Goal: Task Accomplishment & Management: Manage account settings

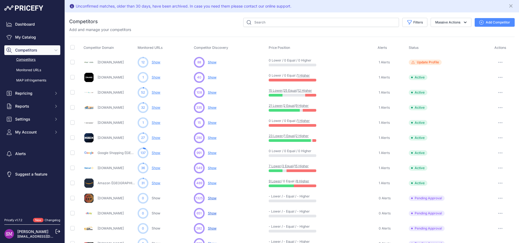
click at [213, 79] on span "Show" at bounding box center [212, 77] width 9 height 4
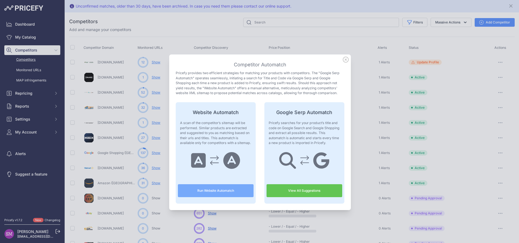
click at [343, 58] on icon at bounding box center [346, 60] width 6 height 6
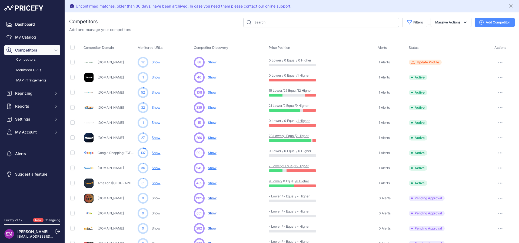
click at [155, 78] on link "Show" at bounding box center [156, 77] width 9 height 4
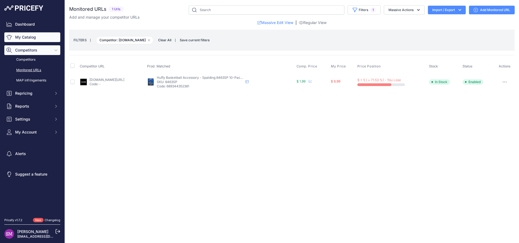
click at [26, 35] on link "My Catalog" at bounding box center [32, 37] width 56 height 10
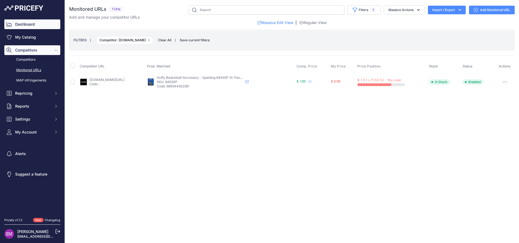
click at [29, 26] on link "Dashboard" at bounding box center [32, 24] width 56 height 10
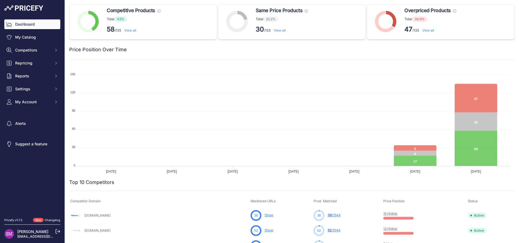
click at [427, 32] on link "View all" at bounding box center [428, 30] width 12 height 4
click at [427, 30] on link "View all" at bounding box center [428, 30] width 12 height 4
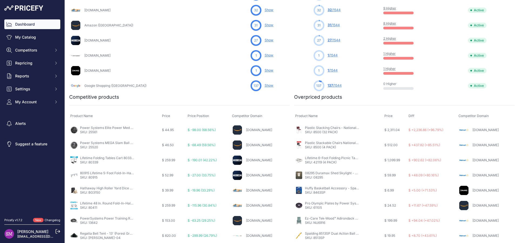
scroll to position [243, 0]
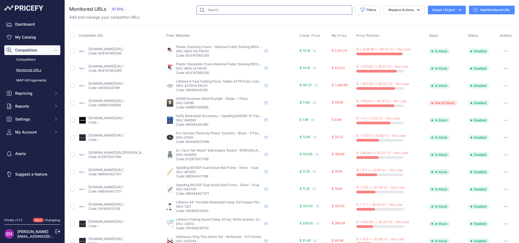
click at [230, 11] on input "text" at bounding box center [274, 9] width 156 height 9
paste input "881365"
type input "881365"
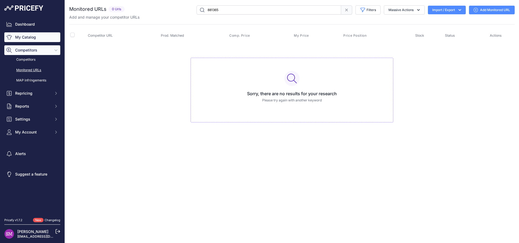
click at [20, 39] on link "My Catalog" at bounding box center [32, 37] width 56 height 10
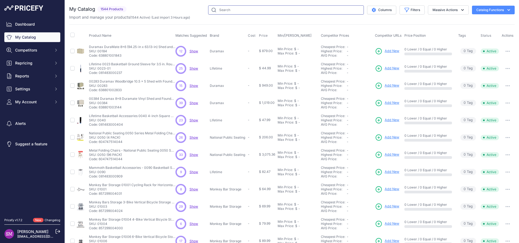
click at [228, 10] on input "text" at bounding box center [286, 9] width 156 height 9
paste input "881365"
type input "881365"
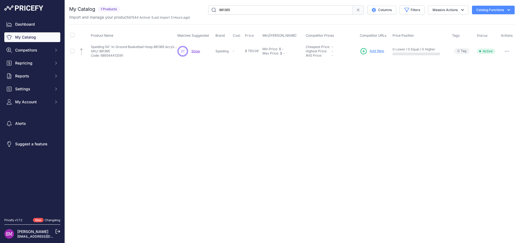
click at [195, 52] on span "Show" at bounding box center [195, 51] width 9 height 4
click at [105, 53] on p "Code: 689344412061" at bounding box center [134, 55] width 86 height 4
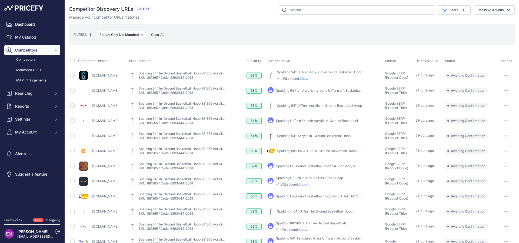
click at [311, 184] on span "Show" at bounding box center [304, 185] width 13 height 4
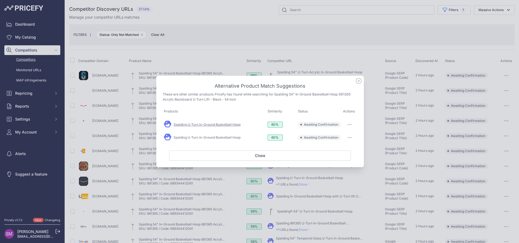
click at [210, 124] on link "Spalding U-Turn In-Ground Basketball Hoop" at bounding box center [206, 125] width 67 height 4
click at [227, 138] on link "Spalding U-Turn In-Ground Basketball Hoop" at bounding box center [206, 138] width 67 height 4
click at [227, 125] on link "Spalding U-Turn In-Ground Basketball Hoop" at bounding box center [206, 125] width 67 height 4
click at [348, 124] on button "button" at bounding box center [349, 125] width 11 height 8
click at [340, 136] on span "Match This" at bounding box center [334, 136] width 17 height 4
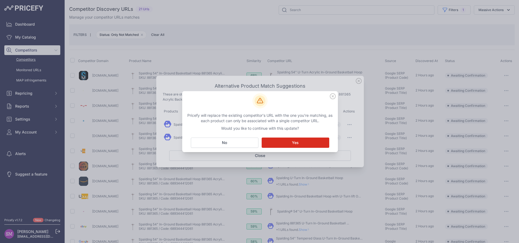
click at [300, 142] on button "Matching... Yes" at bounding box center [295, 143] width 68 height 10
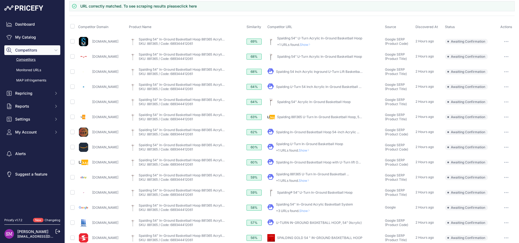
scroll to position [34, 0]
click at [311, 150] on span "Show" at bounding box center [304, 151] width 13 height 4
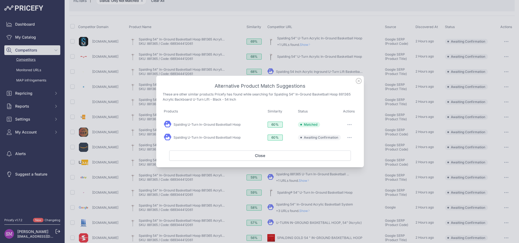
click at [352, 138] on button "button" at bounding box center [349, 138] width 11 height 8
click at [337, 159] on span "Exclude match" at bounding box center [337, 160] width 23 height 4
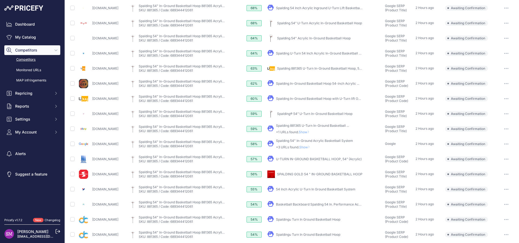
scroll to position [131, 0]
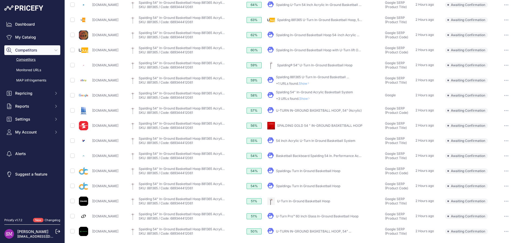
click at [310, 201] on link "U-Turn In-Ground Basketball Hoop" at bounding box center [303, 201] width 53 height 4
click at [504, 201] on icon "button" at bounding box center [506, 201] width 4 height 1
click at [0, 0] on button "Confirm match" at bounding box center [0, 0] width 0 height 0
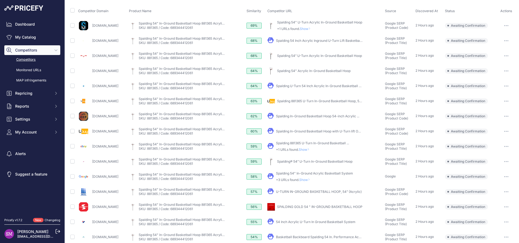
scroll to position [26, 0]
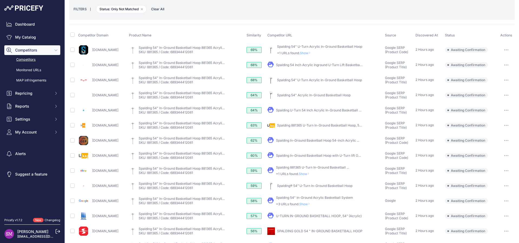
click at [504, 139] on button "button" at bounding box center [506, 141] width 11 height 8
click at [311, 173] on span "Show" at bounding box center [304, 174] width 13 height 4
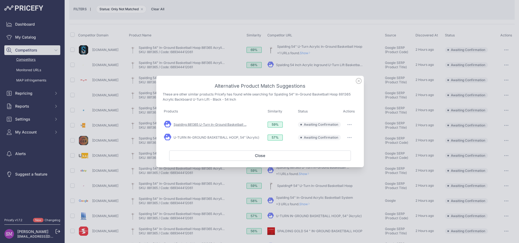
click at [232, 124] on link "Spalding 881365 U-Turn In-Ground Basketball ..." at bounding box center [209, 125] width 73 height 4
click at [350, 126] on button "button" at bounding box center [349, 125] width 11 height 8
click at [340, 137] on span "Match This" at bounding box center [334, 136] width 17 height 4
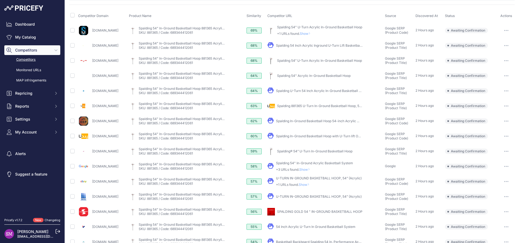
scroll to position [74, 0]
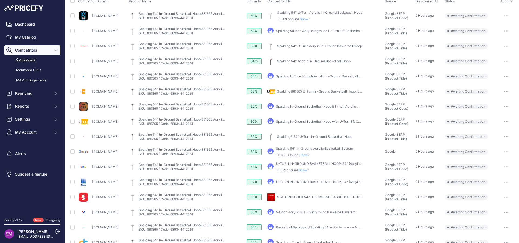
click at [311, 170] on span "Show" at bounding box center [304, 170] width 13 height 4
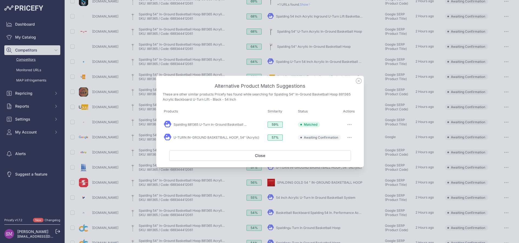
scroll to position [60, 0]
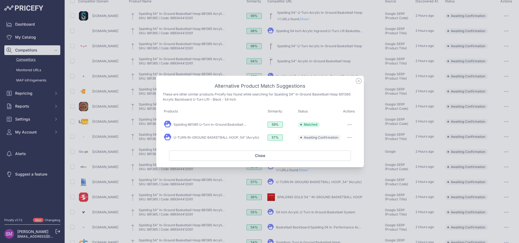
click at [348, 138] on icon "button" at bounding box center [347, 137] width 1 height 1
click at [339, 160] on span "Exclude match" at bounding box center [337, 160] width 23 height 4
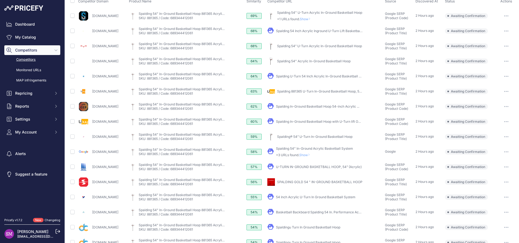
click at [265, 156] on td "This score is exclusively based on the similarity between your title and the ti…" at bounding box center [255, 152] width 21 height 15
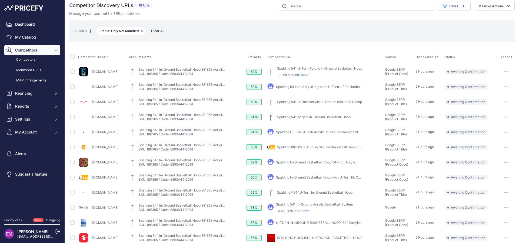
scroll to position [0, 0]
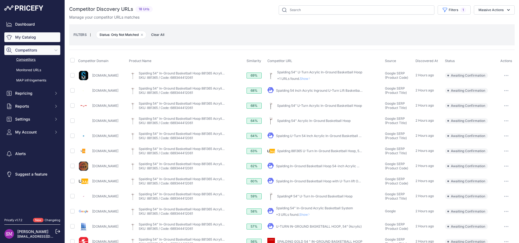
click at [24, 36] on link "My Catalog" at bounding box center [32, 37] width 56 height 10
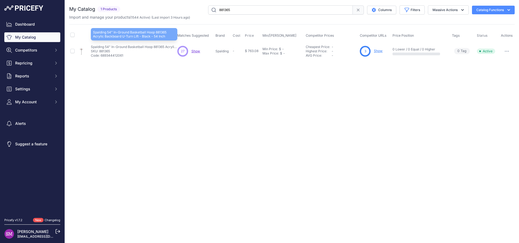
click at [111, 47] on p "Spalding 54" In-Ground Basketball Hoop 881365 Acrylic Backboard U-Turn Lift - B…" at bounding box center [134, 47] width 86 height 4
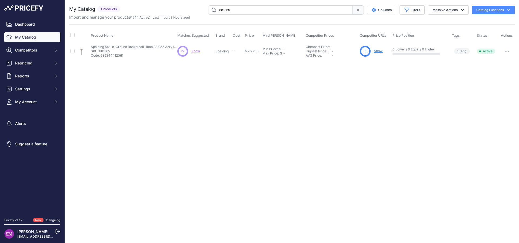
click at [195, 51] on span "Show" at bounding box center [195, 51] width 9 height 4
click at [376, 53] on link "Show" at bounding box center [378, 51] width 9 height 4
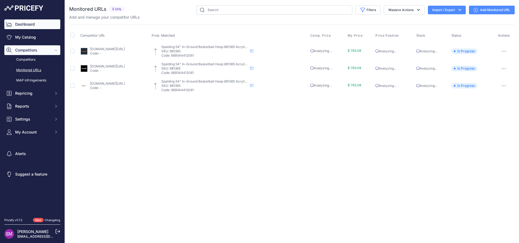
click at [16, 21] on link "Dashboard" at bounding box center [32, 24] width 56 height 10
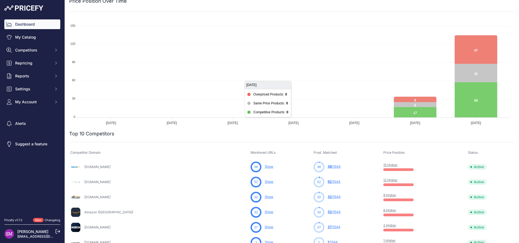
scroll to position [97, 0]
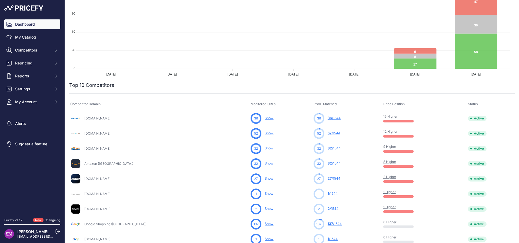
click at [383, 177] on link "2 Higher" at bounding box center [389, 177] width 13 height 4
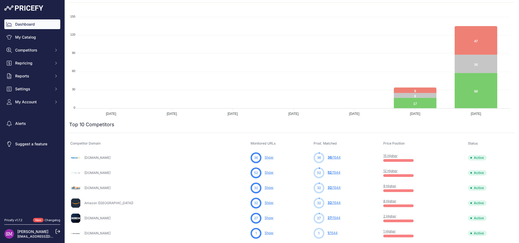
scroll to position [0, 0]
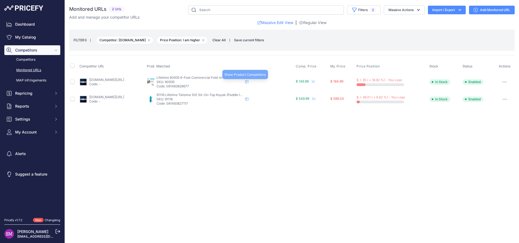
click at [248, 81] on icon at bounding box center [246, 81] width 3 height 3
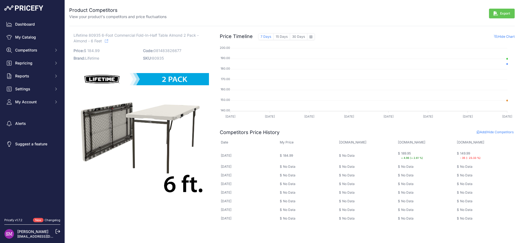
click at [108, 41] on icon at bounding box center [106, 40] width 3 height 3
click at [467, 143] on p "[DOMAIN_NAME]" at bounding box center [478, 142] width 43 height 5
click at [465, 152] on div "149.99 - 35 (- 23.33 %)" at bounding box center [470, 156] width 21 height 9
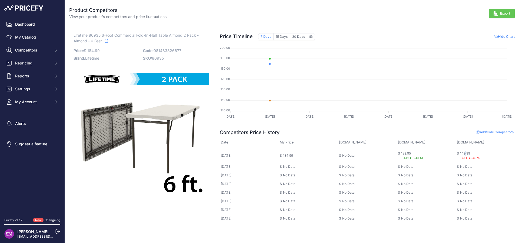
click at [465, 152] on div "149.99 - 35 (- 23.33 %)" at bounding box center [470, 156] width 21 height 9
click at [174, 89] on img at bounding box center [140, 132] width 135 height 135
click at [150, 131] on img at bounding box center [140, 132] width 135 height 135
click at [118, 99] on img at bounding box center [140, 132] width 135 height 135
click at [111, 99] on img at bounding box center [140, 132] width 135 height 135
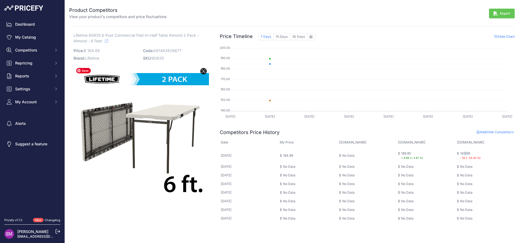
click at [111, 99] on img at bounding box center [140, 132] width 135 height 135
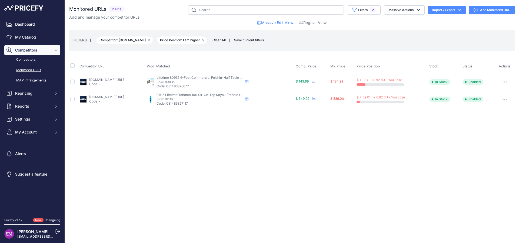
click at [104, 79] on link "[DOMAIN_NAME][URL]" at bounding box center [106, 80] width 35 height 4
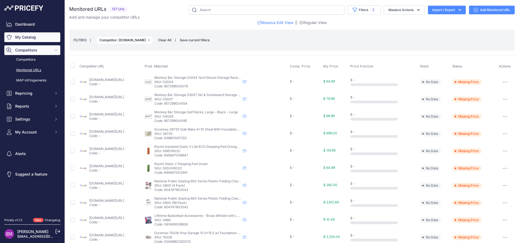
click at [30, 38] on link "My Catalog" at bounding box center [32, 37] width 56 height 10
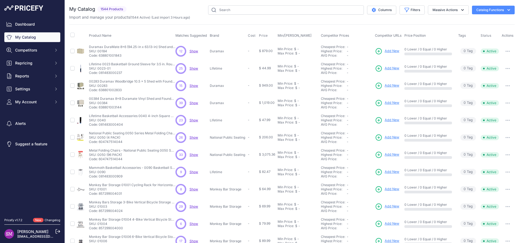
click at [192, 171] on span "Show" at bounding box center [193, 172] width 9 height 4
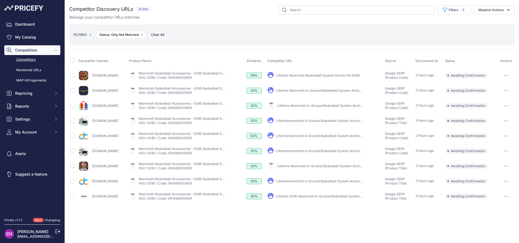
click at [317, 90] on link "Lifetime Mammoth In-Ground Basketball System Anchor Kit" at bounding box center [321, 91] width 91 height 4
click at [506, 90] on icon "button" at bounding box center [506, 90] width 4 height 1
click at [494, 101] on button "Confirm match" at bounding box center [491, 102] width 44 height 9
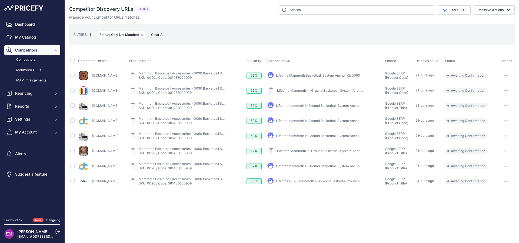
click at [509, 77] on button "button" at bounding box center [506, 76] width 11 height 8
click at [501, 85] on button "Confirm match" at bounding box center [491, 87] width 44 height 9
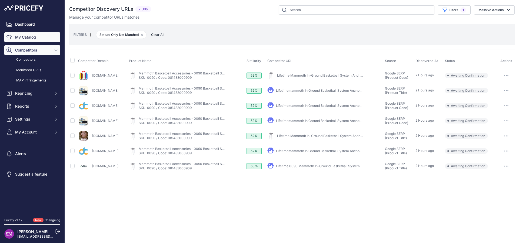
click at [30, 37] on link "My Catalog" at bounding box center [32, 37] width 56 height 10
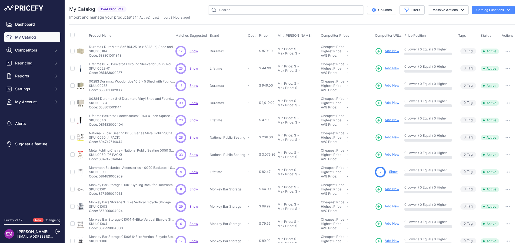
click at [192, 68] on span "Show" at bounding box center [193, 68] width 9 height 4
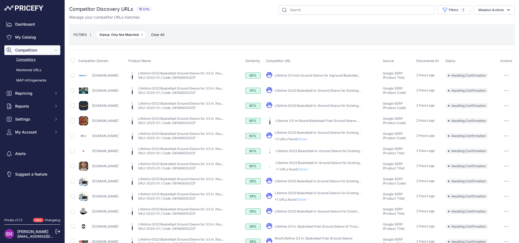
click at [314, 74] on link "Lifetime 3.5 inch Ground Sleeve for Inground Basketball ..." at bounding box center [318, 75] width 88 height 4
click at [503, 74] on button "button" at bounding box center [506, 76] width 11 height 8
click at [479, 87] on button "Confirm match" at bounding box center [491, 87] width 44 height 9
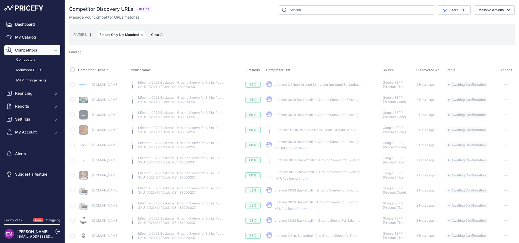
click at [502, 114] on button "button" at bounding box center [506, 115] width 11 height 8
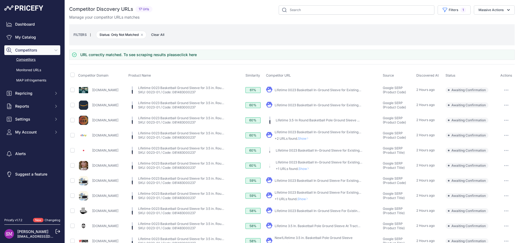
click at [504, 105] on icon "button" at bounding box center [506, 105] width 4 height 1
click at [495, 116] on button "Confirm match" at bounding box center [491, 116] width 44 height 9
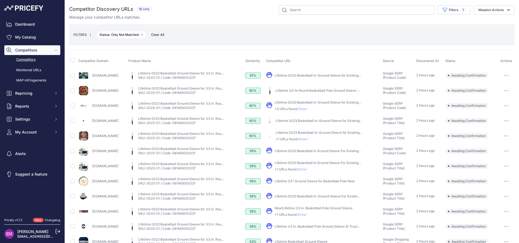
click at [507, 90] on button "button" at bounding box center [506, 91] width 11 height 8
click at [488, 103] on button "Confirm match" at bounding box center [491, 102] width 44 height 9
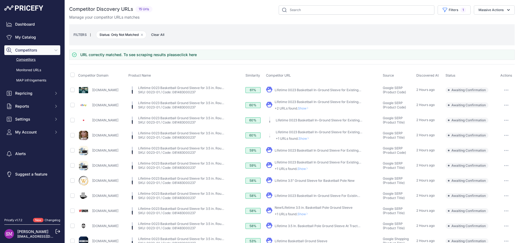
click at [311, 108] on span "Show" at bounding box center [304, 108] width 13 height 4
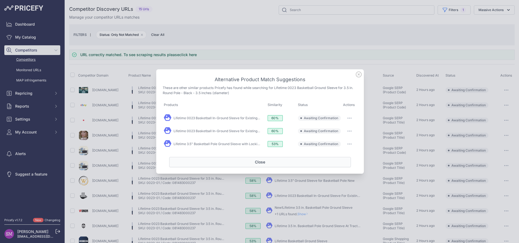
click at [294, 162] on button "Close" at bounding box center [260, 162] width 182 height 10
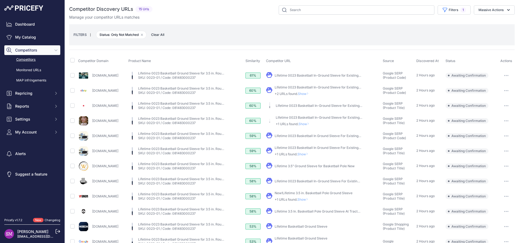
click at [504, 89] on button "button" at bounding box center [506, 91] width 11 height 8
click at [488, 99] on button "Confirm match" at bounding box center [491, 102] width 44 height 9
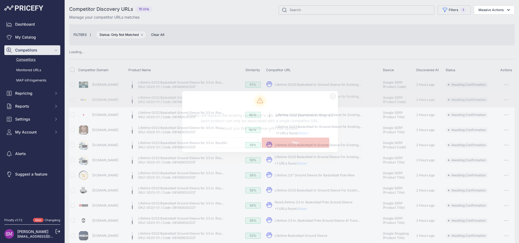
click at [302, 141] on td "​ Pricefy will replace the existing competitor's URL with the one you're matchi…" at bounding box center [323, 145] width 117 height 15
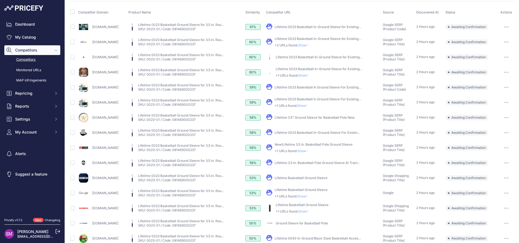
scroll to position [57, 0]
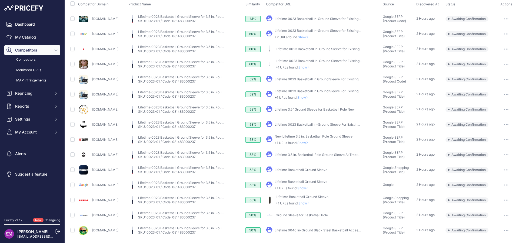
click at [501, 167] on button "button" at bounding box center [506, 170] width 11 height 8
click at [0, 0] on button "Confirm match" at bounding box center [0, 0] width 0 height 0
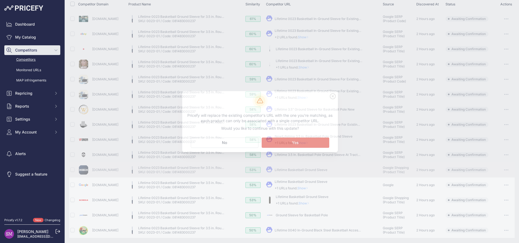
click at [308, 143] on button "Matching... Yes" at bounding box center [295, 143] width 68 height 10
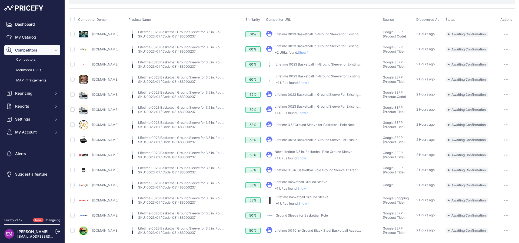
scroll to position [42, 0]
drag, startPoint x: 315, startPoint y: 204, endPoint x: 328, endPoint y: 202, distance: 12.8
click at [328, 202] on p "+1 URLs found. Show" at bounding box center [302, 204] width 53 height 4
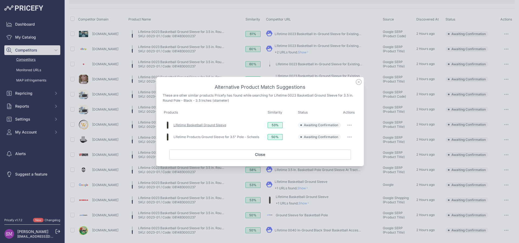
click at [216, 124] on link "Lifetime Basketball Ground Sleeve" at bounding box center [199, 125] width 53 height 4
click at [212, 136] on link "Lifetime Products Ground Sleeve for 3.5" Pole - Scheels" at bounding box center [216, 137] width 86 height 4
click at [358, 82] on icon at bounding box center [358, 81] width 5 height 5
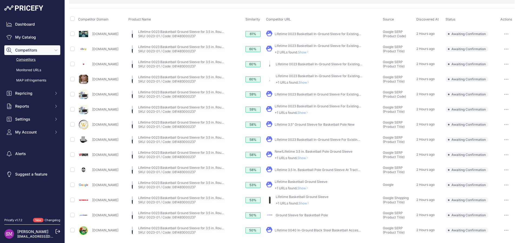
click at [506, 200] on icon "button" at bounding box center [506, 200] width 1 height 1
click at [0, 0] on button "Confirm match" at bounding box center [0, 0] width 0 height 0
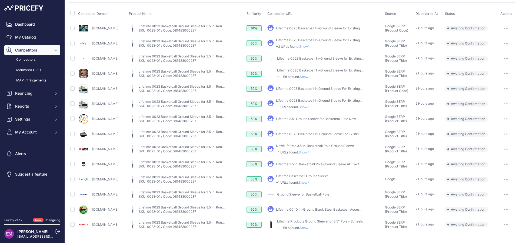
scroll to position [0, 0]
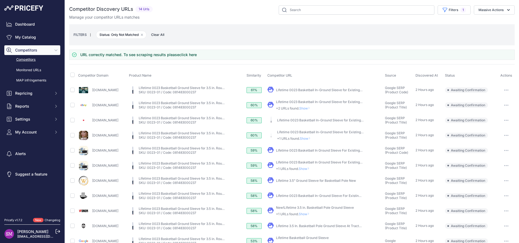
click at [27, 49] on span "Competitors" at bounding box center [32, 50] width 35 height 5
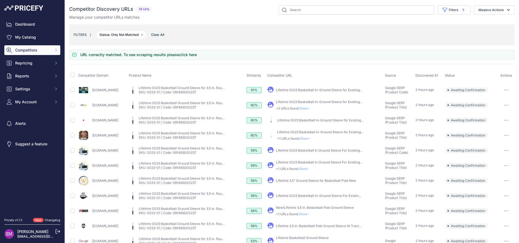
click at [25, 50] on span "Competitors" at bounding box center [32, 50] width 35 height 5
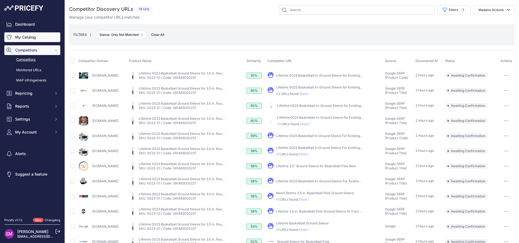
click at [28, 37] on link "My Catalog" at bounding box center [32, 37] width 56 height 10
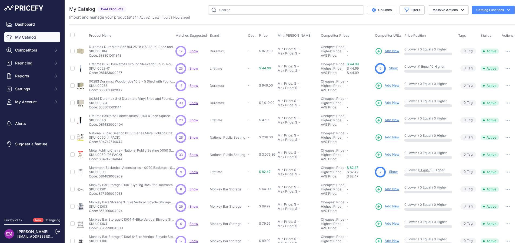
click at [192, 120] on span "Show" at bounding box center [193, 120] width 9 height 4
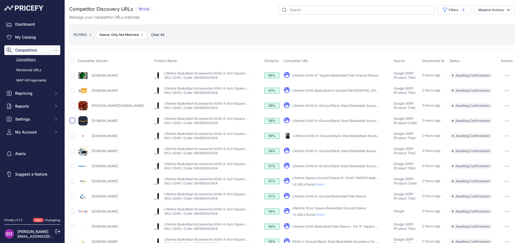
click at [71, 120] on input "checkbox" at bounding box center [72, 121] width 4 height 4
checkbox input "true"
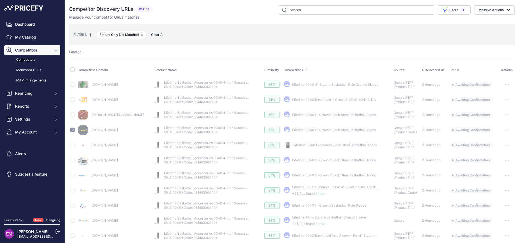
scroll to position [24, 0]
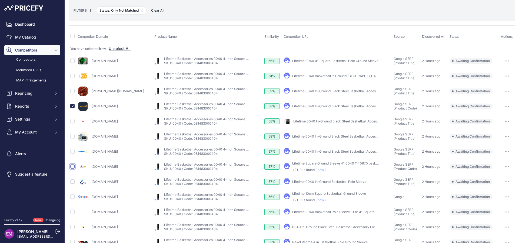
click at [74, 165] on input "checkbox" at bounding box center [72, 167] width 4 height 4
checkbox input "true"
click at [72, 152] on input "checkbox" at bounding box center [72, 151] width 4 height 4
checkbox input "true"
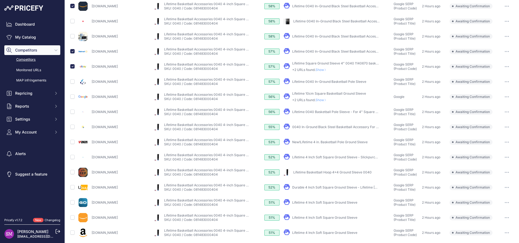
scroll to position [127, 0]
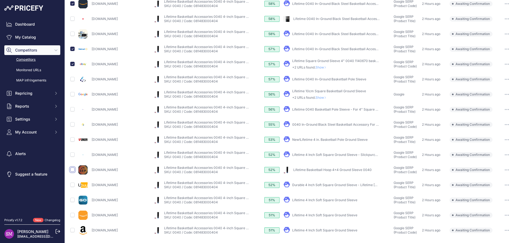
click at [73, 171] on input "checkbox" at bounding box center [72, 170] width 4 height 4
checkbox input "true"
click at [70, 230] on input "checkbox" at bounding box center [72, 230] width 4 height 4
checkbox input "true"
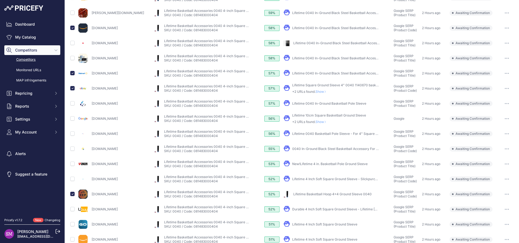
scroll to position [0, 0]
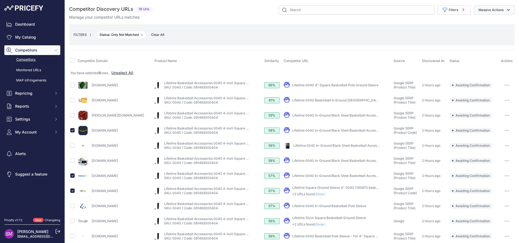
click at [497, 11] on button "Massive Actions" at bounding box center [494, 9] width 41 height 9
click at [488, 22] on span "Confirm Match" at bounding box center [488, 22] width 26 height 5
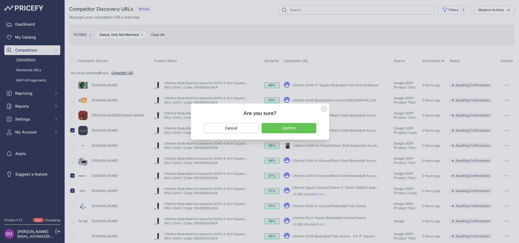
click at [279, 125] on button "Confirm" at bounding box center [288, 128] width 55 height 10
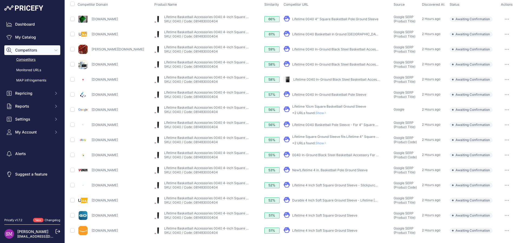
scroll to position [71, 0]
click at [315, 112] on span "Show" at bounding box center [321, 113] width 13 height 4
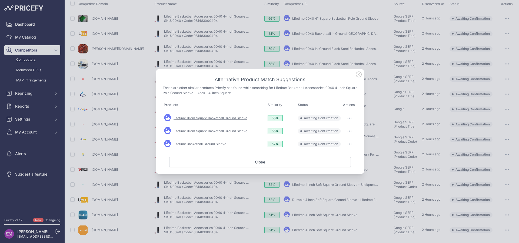
scroll to position [57, 0]
click at [233, 117] on link "Lifetime 10cm Square Basketball Ground Sleeve" at bounding box center [210, 118] width 74 height 4
click at [199, 131] on link "Lifetime 10cm Square Basketball Ground Sleeve" at bounding box center [210, 131] width 74 height 4
click at [226, 142] on div "Lifetime Basketball Ground Sleeve" at bounding box center [215, 144] width 102 height 9
click at [222, 143] on link "Lifetime Basketball Ground Sleeve" at bounding box center [199, 144] width 53 height 4
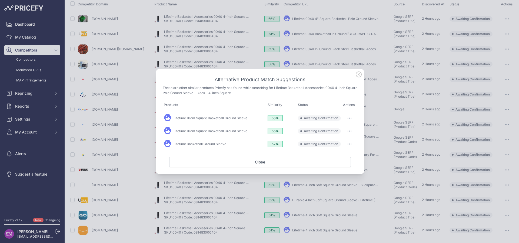
click at [349, 144] on icon "button" at bounding box center [349, 144] width 4 height 1
click at [209, 144] on link "Lifetime Basketball Ground Sleeve" at bounding box center [199, 144] width 53 height 4
click at [223, 117] on link "Lifetime 10cm Square Basketball Ground Sleeve" at bounding box center [210, 118] width 74 height 4
click at [349, 119] on icon "button" at bounding box center [349, 118] width 4 height 1
click at [340, 128] on button "Match This" at bounding box center [338, 129] width 35 height 9
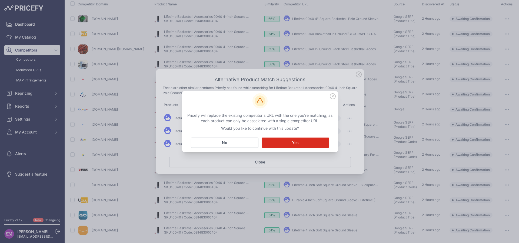
click at [303, 140] on button "Matching... Yes" at bounding box center [295, 143] width 68 height 10
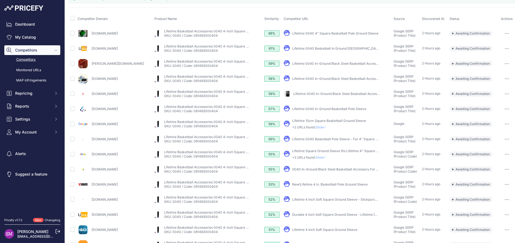
scroll to position [71, 0]
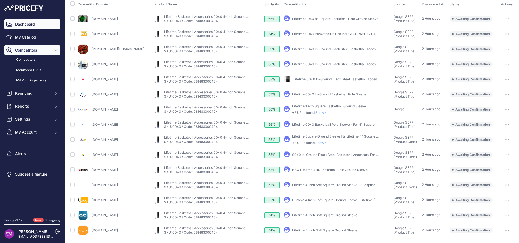
click at [35, 24] on link "Dashboard" at bounding box center [32, 24] width 56 height 10
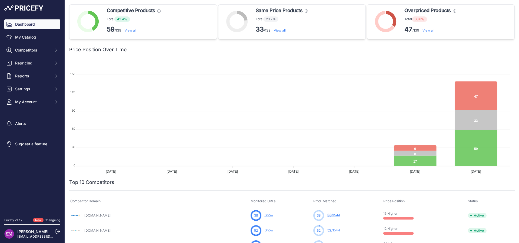
click at [425, 30] on link "View all" at bounding box center [428, 30] width 12 height 4
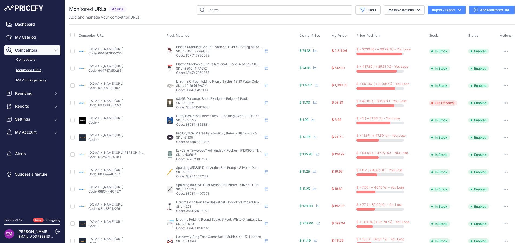
click at [115, 83] on link "[DOMAIN_NAME][URL]" at bounding box center [105, 84] width 35 height 4
click at [500, 120] on button "button" at bounding box center [505, 121] width 11 height 8
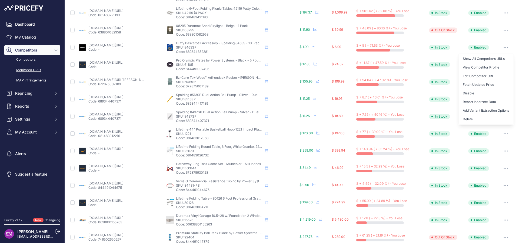
scroll to position [122, 0]
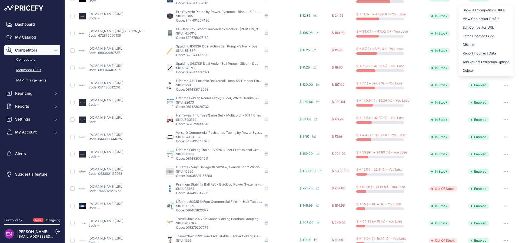
click at [109, 169] on link "[DOMAIN_NAME][URL]" at bounding box center [105, 169] width 35 height 4
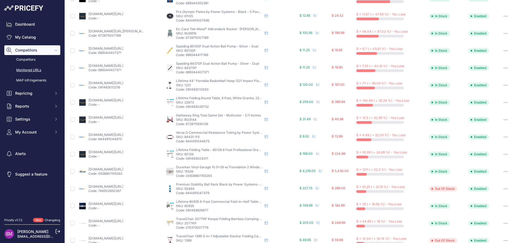
scroll to position [0, 0]
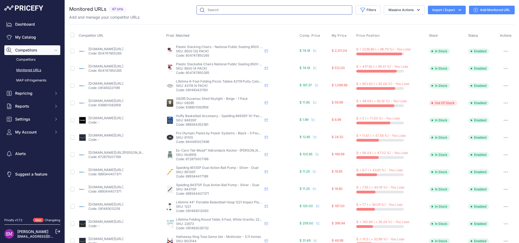
click at [213, 11] on input "text" at bounding box center [274, 9] width 156 height 9
paste input "76818"
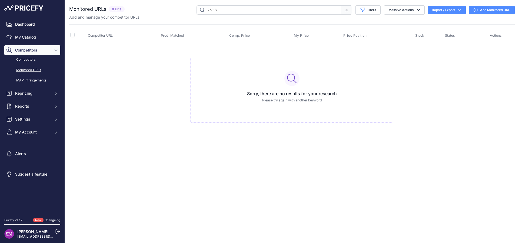
click at [213, 11] on input "76818" at bounding box center [268, 9] width 145 height 9
click at [223, 12] on input "76818" at bounding box center [268, 9] width 145 height 9
type input "76818"
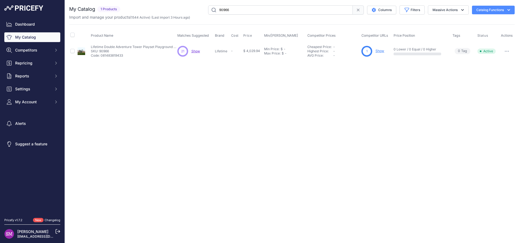
click at [194, 50] on span "Show" at bounding box center [195, 51] width 9 height 4
click at [105, 51] on p "SKU: 90966" at bounding box center [134, 51] width 86 height 4
click at [105, 53] on p "SKU: 90966" at bounding box center [134, 51] width 86 height 4
click at [378, 50] on link "Show" at bounding box center [379, 51] width 9 height 4
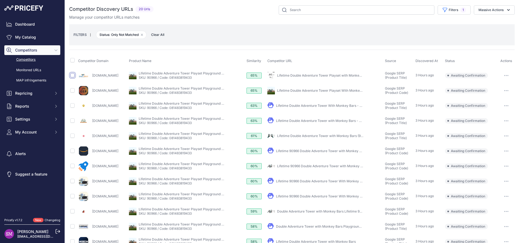
click at [71, 75] on input "checkbox" at bounding box center [72, 75] width 4 height 4
checkbox input "true"
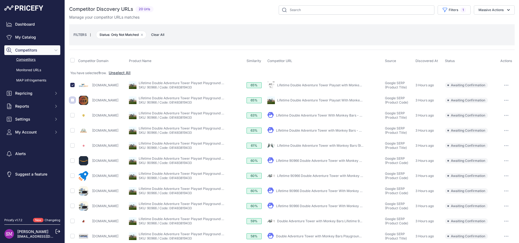
click at [73, 101] on input "checkbox" at bounding box center [72, 100] width 4 height 4
checkbox input "true"
click at [75, 162] on td at bounding box center [73, 160] width 8 height 15
click at [73, 161] on input "checkbox" at bounding box center [72, 161] width 4 height 4
checkbox input "true"
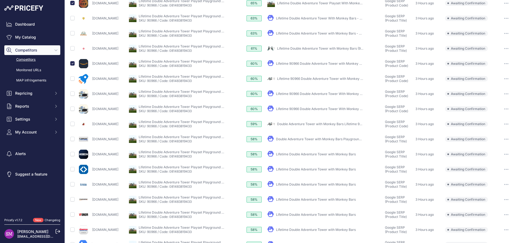
scroll to position [88, 0]
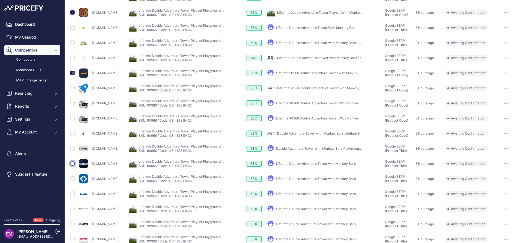
click at [74, 164] on input "checkbox" at bounding box center [72, 164] width 4 height 4
checkbox input "true"
click at [321, 179] on link "Lifetime Double Adventure Tower with Monkey Bars" at bounding box center [316, 179] width 80 height 4
click at [349, 163] on link "Lifetime Double Adventure Tower with Monkey Bars" at bounding box center [316, 164] width 80 height 4
click at [313, 72] on link "Lifetime 90966 Double Adventure Tower with Monkey Bars" at bounding box center [321, 73] width 90 height 4
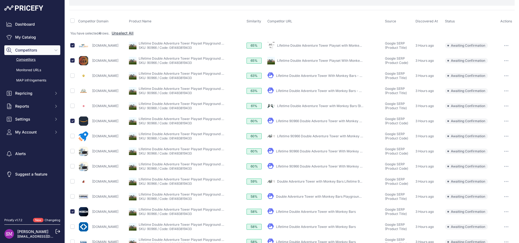
scroll to position [39, 0]
click at [183, 106] on link "Lifetime Double Adventure Tower Playset Playground With Monkey Bars 90966 Earth…" at bounding box center [231, 104] width 184 height 4
click at [325, 106] on link "Lifetime Double Adventure Tower with Monkey Bars (90966)" at bounding box center [323, 107] width 92 height 4
click at [72, 105] on input "checkbox" at bounding box center [72, 106] width 4 height 4
checkbox input "true"
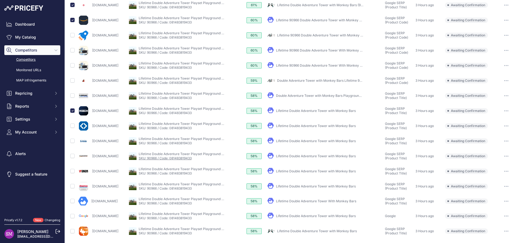
scroll to position [141, 0]
click at [314, 170] on link "Lifetime Double Adventure Tower with Monkey Bars" at bounding box center [316, 171] width 80 height 4
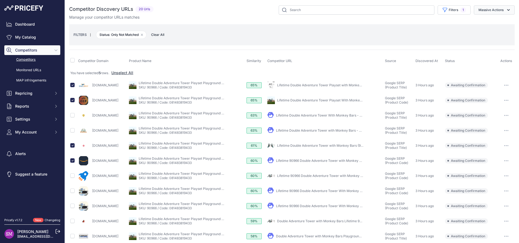
click at [484, 12] on button "Massive Actions" at bounding box center [494, 9] width 41 height 9
click at [479, 22] on span "Confirm Match" at bounding box center [488, 22] width 26 height 5
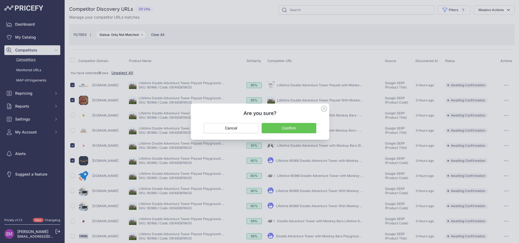
click at [290, 126] on button "Confirm" at bounding box center [288, 128] width 55 height 10
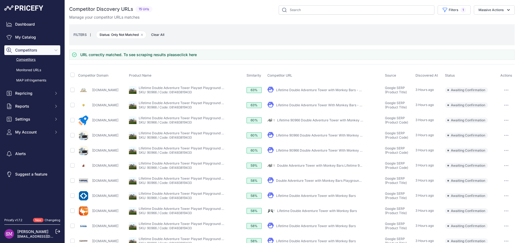
click at [186, 56] on link "click here" at bounding box center [188, 54] width 18 height 5
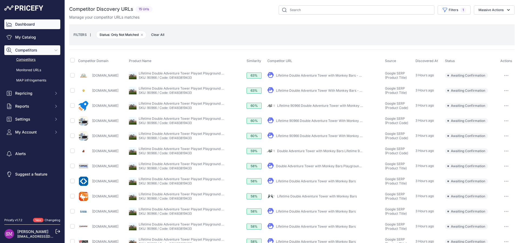
click at [23, 25] on link "Dashboard" at bounding box center [32, 24] width 56 height 10
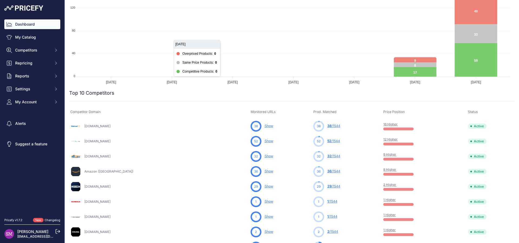
scroll to position [97, 0]
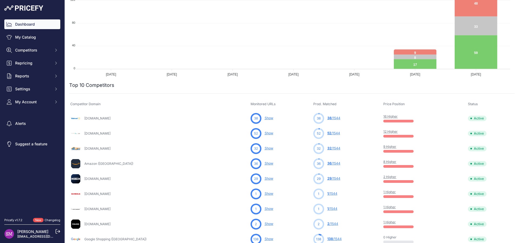
click at [383, 131] on link "12 Higher" at bounding box center [390, 132] width 14 height 4
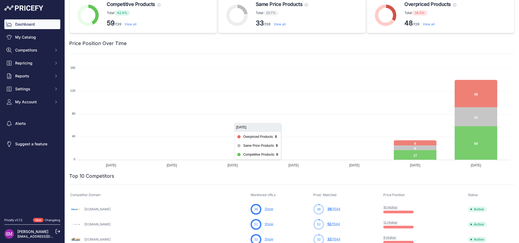
scroll to position [0, 0]
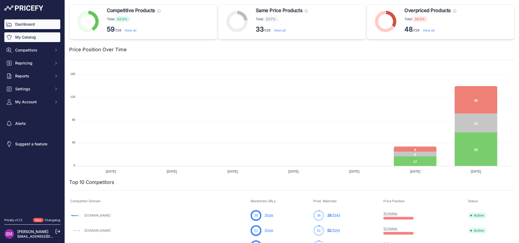
click at [30, 36] on link "My Catalog" at bounding box center [32, 37] width 56 height 10
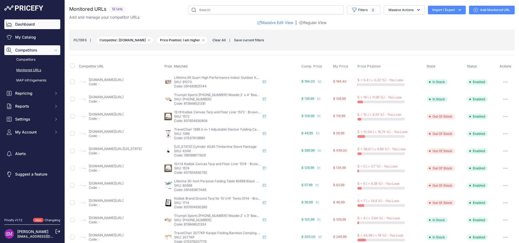
click at [24, 25] on link "Dashboard" at bounding box center [32, 24] width 56 height 10
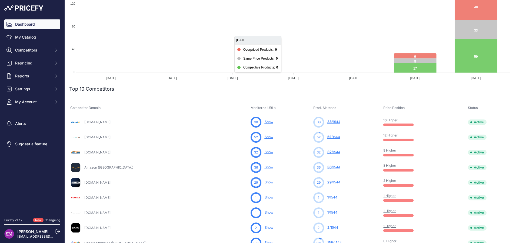
scroll to position [97, 0]
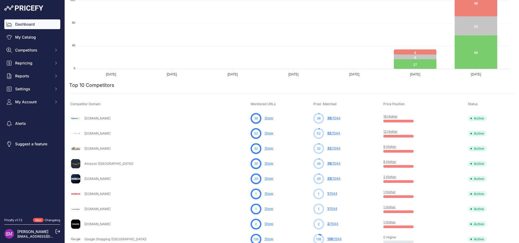
click at [383, 146] on link "9 Higher" at bounding box center [389, 147] width 13 height 4
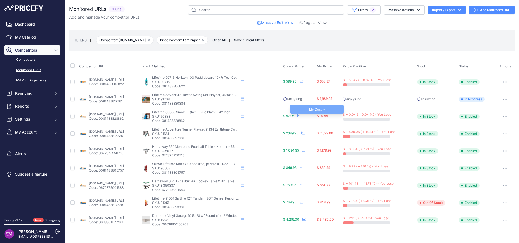
click at [328, 116] on span "$ 97.99" at bounding box center [322, 116] width 11 height 4
click at [506, 115] on button "button" at bounding box center [504, 117] width 11 height 8
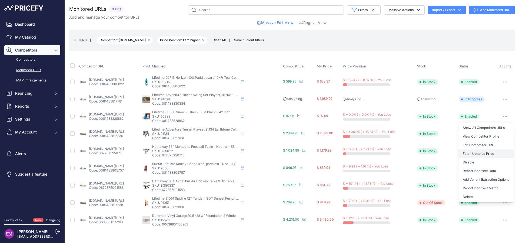
click at [475, 153] on button "Fetch Updated Price" at bounding box center [485, 154] width 55 height 9
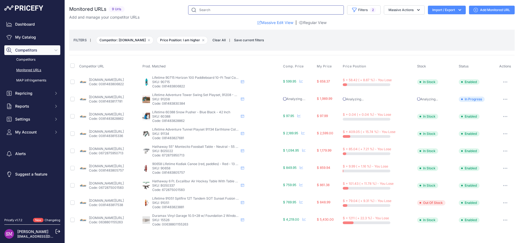
click at [212, 7] on input "text" at bounding box center [266, 9] width 156 height 9
type input "80362"
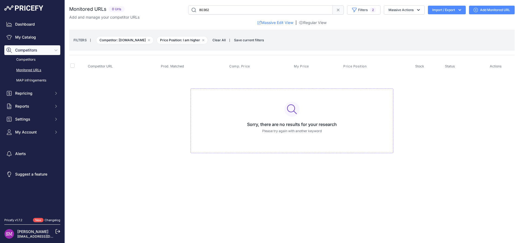
click at [219, 11] on input "80362" at bounding box center [260, 9] width 145 height 9
click at [32, 34] on link "My Catalog" at bounding box center [32, 37] width 56 height 10
click at [36, 39] on link "My Catalog" at bounding box center [32, 37] width 56 height 10
click at [221, 10] on input "80362" at bounding box center [260, 9] width 145 height 9
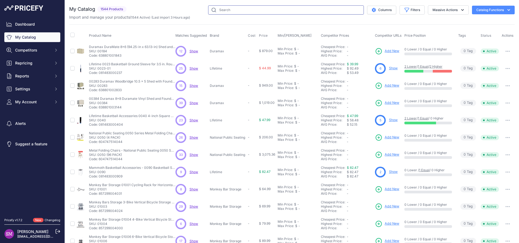
click at [223, 11] on input "text" at bounding box center [286, 9] width 156 height 9
paste input "[URL][DOMAIN_NAME]"
type input "[URL][DOMAIN_NAME]"
click at [328, 11] on input "text" at bounding box center [286, 9] width 156 height 9
paste input "881365"
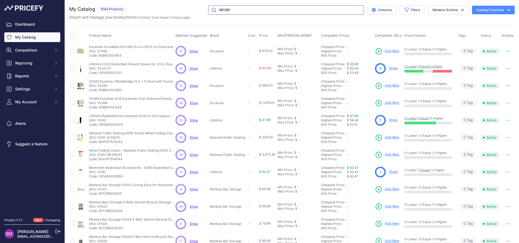
type input "881365"
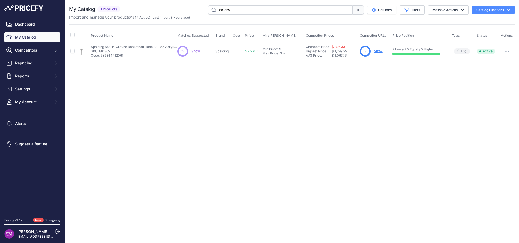
click at [376, 51] on link "Show" at bounding box center [378, 51] width 9 height 4
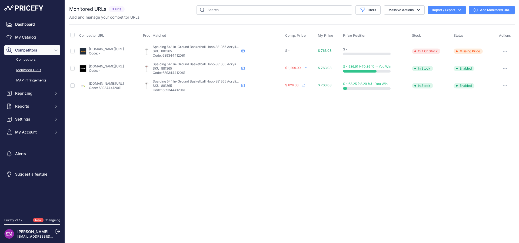
click at [113, 49] on link "amazon.com/spalding-u-turn-in-ground-basketball-hoop/dp/b0b22tttl7?prirule_jdsn…" at bounding box center [106, 49] width 35 height 4
click at [505, 53] on button "button" at bounding box center [504, 52] width 11 height 8
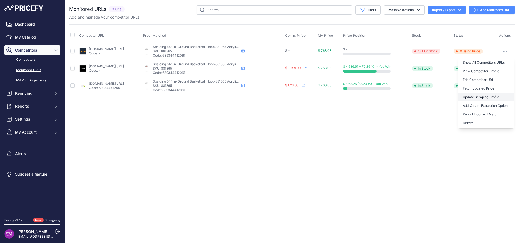
click at [480, 96] on link "Update Scraping Profile" at bounding box center [485, 97] width 55 height 9
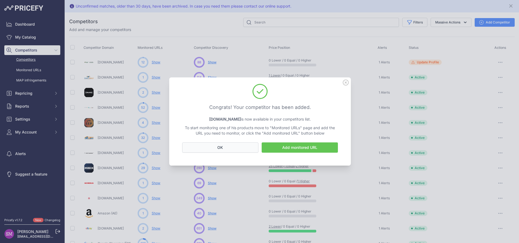
click at [245, 147] on button "OK" at bounding box center [220, 148] width 76 height 10
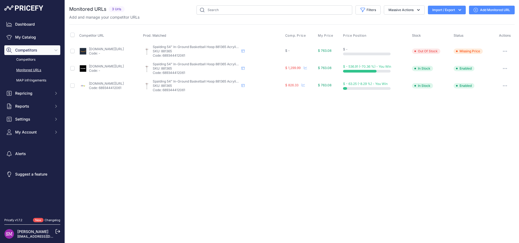
click at [123, 49] on link "amazon.com/spalding-u-turn-in-ground-basketball-hoop/dp/b0b22tttl7?prirule_jdsn…" at bounding box center [106, 49] width 35 height 4
click at [244, 51] on icon at bounding box center [242, 50] width 3 height 3
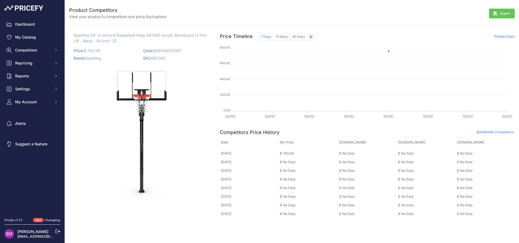
click at [488, 133] on span "Add/Hide Competitors" at bounding box center [494, 132] width 37 height 4
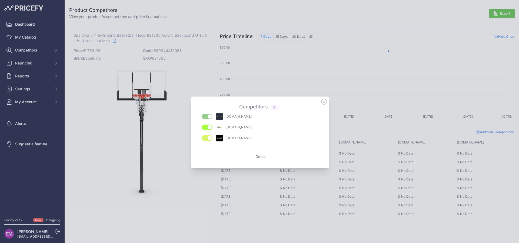
click at [256, 156] on button "Done" at bounding box center [260, 157] width 112 height 10
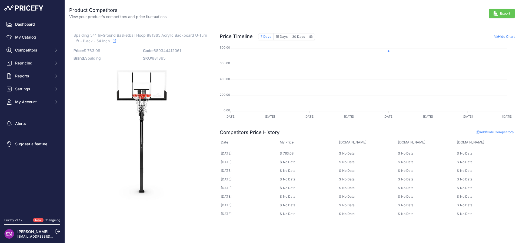
click at [351, 145] on p "[DOMAIN_NAME]" at bounding box center [360, 142] width 43 height 5
click at [351, 143] on p "[DOMAIN_NAME]" at bounding box center [360, 142] width 43 height 5
click at [407, 145] on th "[DOMAIN_NAME]" at bounding box center [426, 142] width 59 height 13
click at [466, 144] on p "[DOMAIN_NAME]" at bounding box center [478, 142] width 43 height 5
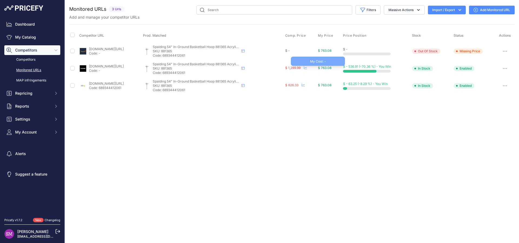
click at [331, 68] on span "$ 763.08" at bounding box center [325, 68] width 14 height 4
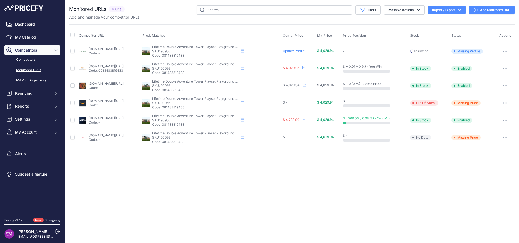
click at [303, 52] on link "Update Profile" at bounding box center [294, 51] width 22 height 4
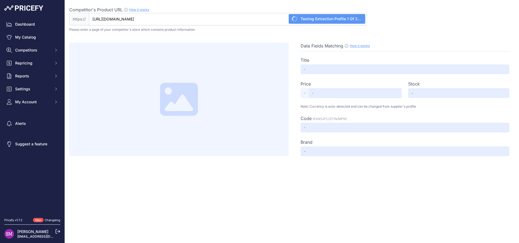
type input "[DOMAIN_NAME][URL]"
drag, startPoint x: 105, startPoint y: 20, endPoint x: 68, endPoint y: 17, distance: 38.0
click at [89, 17] on input "[DOMAIN_NAME][URL]" at bounding box center [227, 19] width 277 height 12
click at [274, 8] on div "Competitor's Product URL How it works In order to create your competitor's extr…" at bounding box center [217, 9] width 297 height 6
click at [274, 13] on input "[DOMAIN_NAME][URL]" at bounding box center [227, 19] width 277 height 12
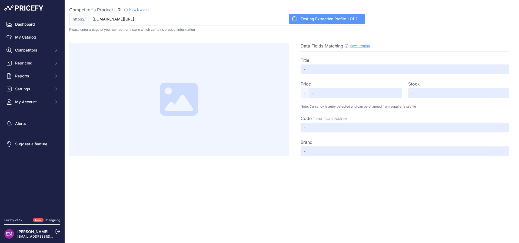
type input "Lifetime Double Adventure Tower with Monkey Bars - 90966"
type input "4046"
type input "Not Found"
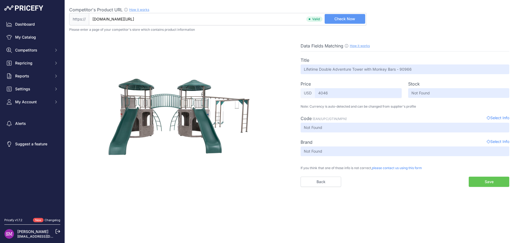
click at [490, 118] on span "Select Info" at bounding box center [497, 118] width 23 height 6
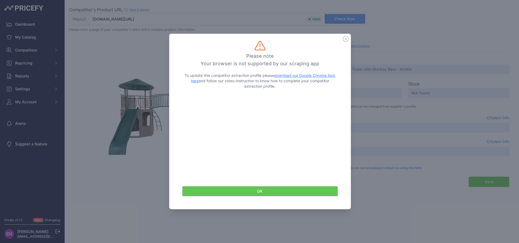
click at [348, 41] on icon at bounding box center [345, 38] width 5 height 5
click at [347, 39] on icon at bounding box center [346, 39] width 6 height 6
click at [346, 39] on icon at bounding box center [345, 38] width 5 height 5
click at [287, 190] on button "OK" at bounding box center [260, 191] width 156 height 10
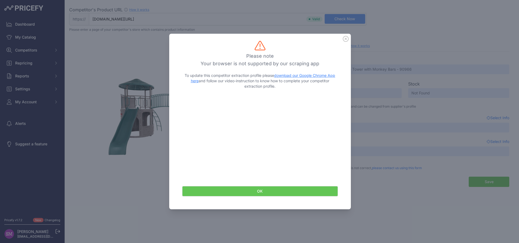
click at [268, 193] on button "OK" at bounding box center [260, 191] width 156 height 10
click at [346, 39] on icon at bounding box center [345, 38] width 5 height 5
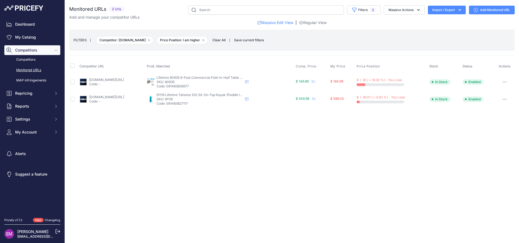
select select "10013"
select select "0"
click at [357, 10] on button "Filters 2" at bounding box center [363, 9] width 33 height 9
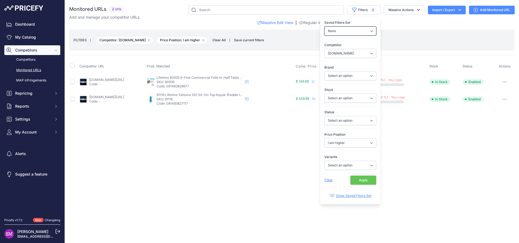
click at [324, 26] on select "None Competitors Cheaper Than Me Competitors Products Out Of Stock Competitors …" at bounding box center [350, 30] width 52 height 9
click at [329, 181] on span "Clear" at bounding box center [328, 180] width 8 height 4
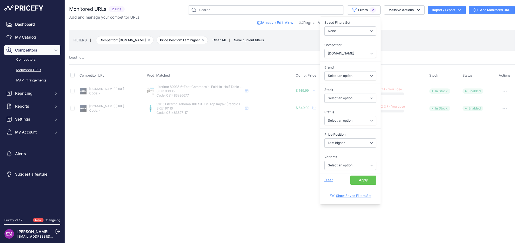
select select
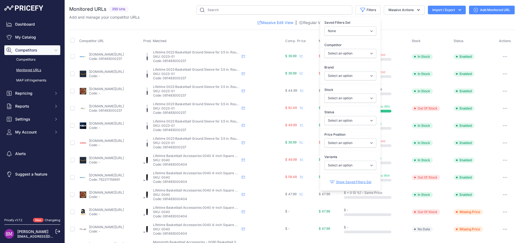
click at [395, 23] on div "Massive Edit View | Regular View" at bounding box center [291, 22] width 445 height 5
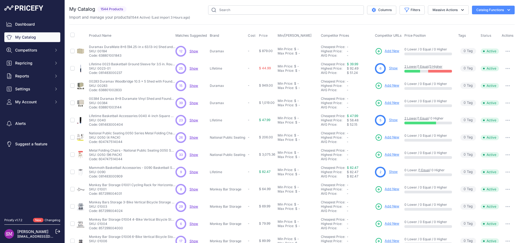
click at [392, 70] on link "Show" at bounding box center [393, 68] width 9 height 4
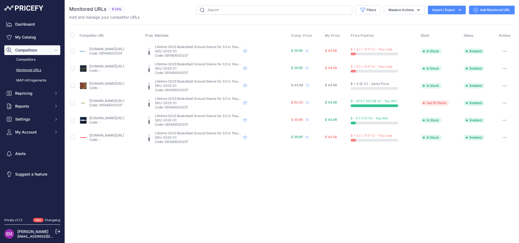
click at [105, 49] on link "[DOMAIN_NAME][URL]" at bounding box center [106, 49] width 35 height 4
click at [265, 186] on div "Close You are not connected to the internet." at bounding box center [292, 121] width 454 height 243
click at [505, 86] on icon "button" at bounding box center [504, 86] width 1 height 1
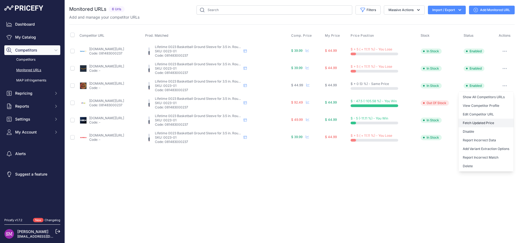
click at [472, 121] on button "Fetch Updated Price" at bounding box center [485, 123] width 55 height 9
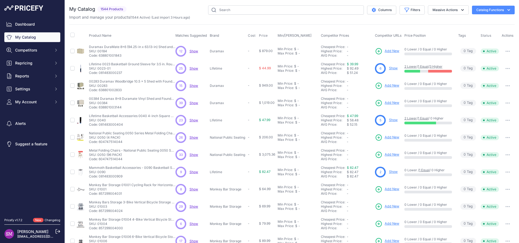
click at [392, 171] on link "Show" at bounding box center [393, 172] width 9 height 4
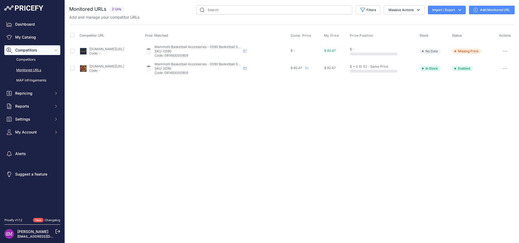
click at [505, 51] on icon "button" at bounding box center [504, 51] width 1 height 1
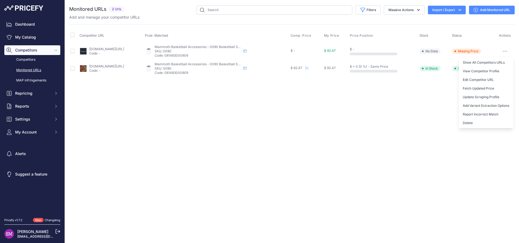
click at [114, 49] on link "amazon.com/lifetime-0090-mammoth-ground-basketball/dp/b000gkxs76?prirule_jdsnik…" at bounding box center [106, 49] width 35 height 4
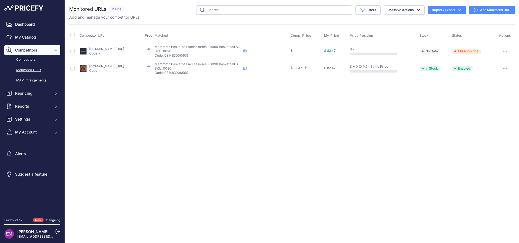
click at [501, 53] on button "button" at bounding box center [504, 52] width 11 height 8
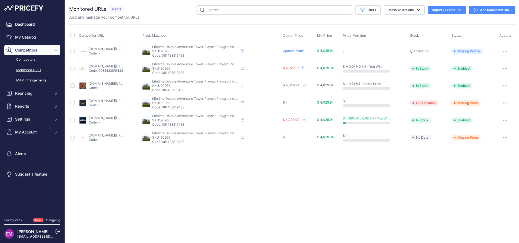
click at [505, 103] on icon "button" at bounding box center [505, 103] width 1 height 1
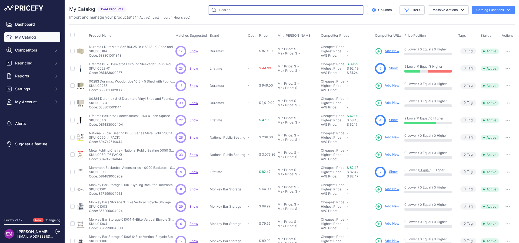
click at [229, 10] on input "text" at bounding box center [286, 9] width 156 height 9
type input "80362"
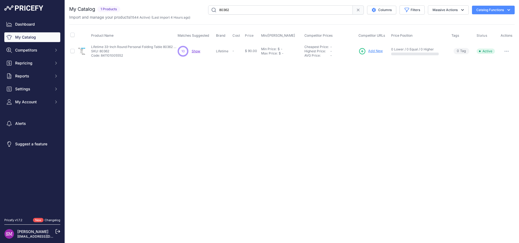
click at [196, 51] on span "Show" at bounding box center [196, 51] width 9 height 4
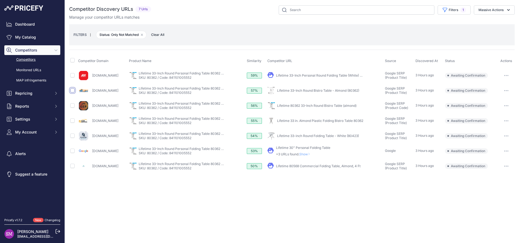
click at [73, 92] on input "checkbox" at bounding box center [72, 90] width 4 height 4
checkbox input "true"
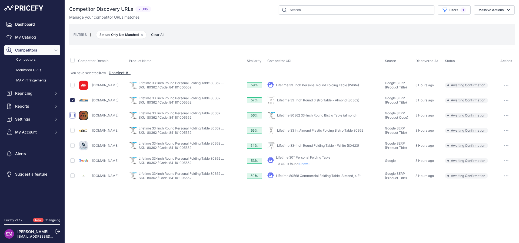
click at [72, 115] on input "checkbox" at bounding box center [72, 115] width 4 height 4
checkbox input "true"
click at [489, 8] on button "Massive Actions" at bounding box center [494, 9] width 41 height 9
click at [485, 24] on span "Confirm Match" at bounding box center [488, 22] width 26 height 5
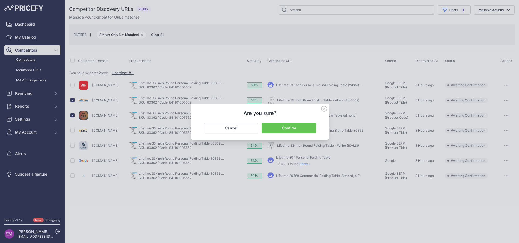
click at [292, 127] on button "Confirm" at bounding box center [288, 128] width 55 height 10
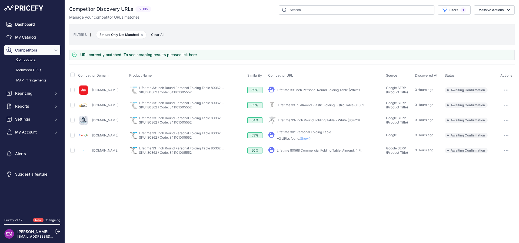
click at [313, 139] on span "Show" at bounding box center [306, 139] width 13 height 4
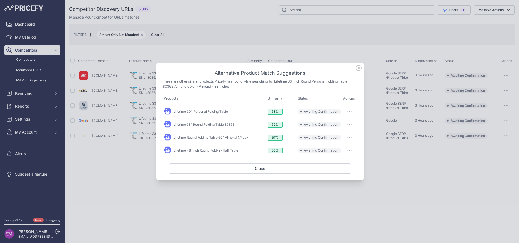
click at [350, 112] on button "button" at bounding box center [349, 112] width 11 height 8
click at [341, 134] on span "Exclude match" at bounding box center [337, 134] width 23 height 4
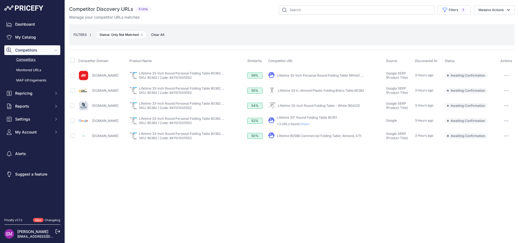
click at [313, 124] on span "Show" at bounding box center [306, 124] width 13 height 4
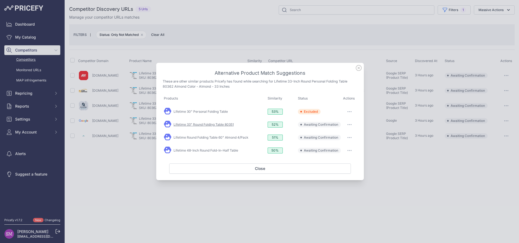
click at [213, 125] on link "Lifetime 33" Round Folding Table 80351" at bounding box center [203, 125] width 60 height 4
click at [233, 150] on link "Lifetime 48-Inch Round Fold-In-Half Table" at bounding box center [205, 151] width 65 height 4
click at [347, 138] on icon "button" at bounding box center [349, 137] width 4 height 1
click at [342, 159] on span "Exclude match" at bounding box center [337, 160] width 23 height 4
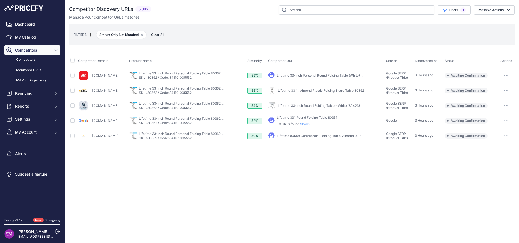
click at [313, 123] on span "Show" at bounding box center [306, 124] width 13 height 4
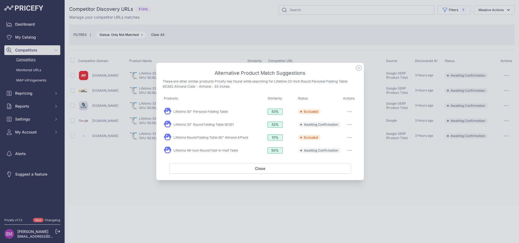
click at [350, 150] on button "button" at bounding box center [349, 151] width 11 height 8
click at [340, 173] on span "Exclude match" at bounding box center [337, 173] width 23 height 4
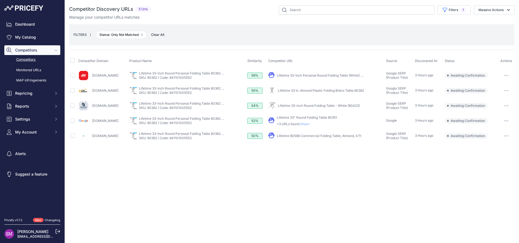
click at [313, 122] on span "Show" at bounding box center [306, 124] width 13 height 4
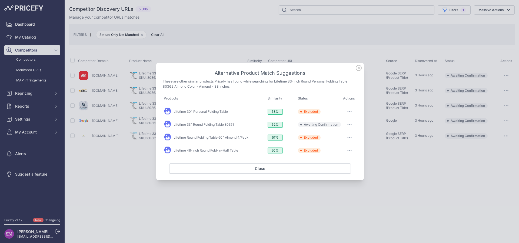
click at [349, 126] on button "button" at bounding box center [349, 125] width 11 height 8
click at [338, 145] on button "Exclude match" at bounding box center [338, 147] width 35 height 9
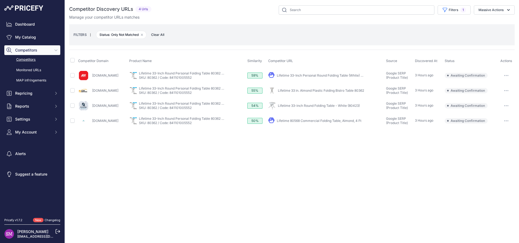
click at [506, 120] on button "button" at bounding box center [506, 121] width 11 height 8
click at [0, 0] on button "Exclude match" at bounding box center [0, 0] width 0 height 0
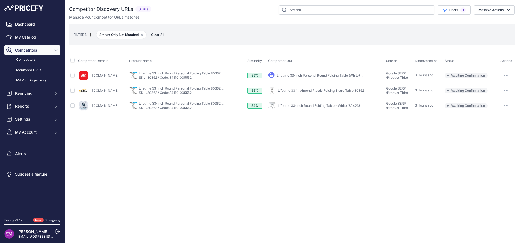
click at [504, 105] on button "button" at bounding box center [506, 106] width 11 height 8
click at [0, 0] on button "Exclude match" at bounding box center [0, 0] width 0 height 0
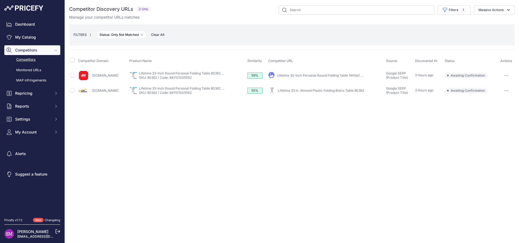
click at [351, 90] on link "Lifetime 33 in. Almond Plastic Folding Bistro Table 80362" at bounding box center [321, 91] width 86 height 4
click at [347, 89] on link "Lifetime 33 in. Almond Plastic Folding Bistro Table 80362" at bounding box center [321, 91] width 86 height 4
click at [506, 90] on icon "button" at bounding box center [506, 90] width 4 height 1
click at [491, 102] on button "Confirm match" at bounding box center [491, 102] width 44 height 9
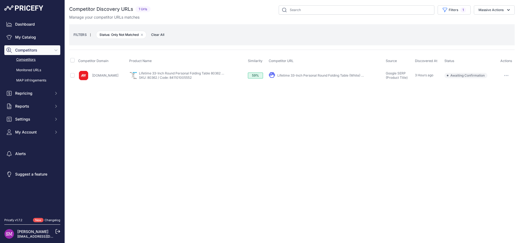
click at [300, 142] on div "Close You are not connected to the internet." at bounding box center [292, 121] width 454 height 243
click at [335, 75] on link "Lifetime 33-Inch Personal Round Folding Table (White) – AHPI" at bounding box center [324, 75] width 94 height 4
click at [508, 74] on button "button" at bounding box center [506, 76] width 11 height 8
click at [492, 95] on button "Exclude match" at bounding box center [491, 95] width 44 height 9
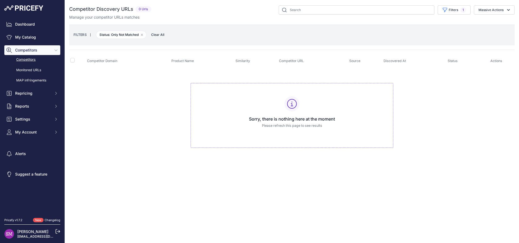
click at [33, 50] on span "Competitors" at bounding box center [32, 50] width 35 height 5
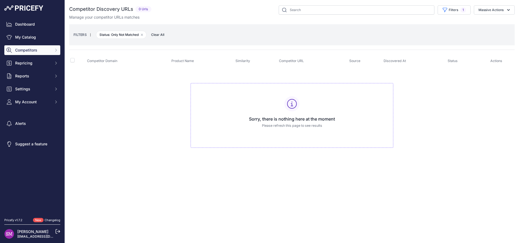
click at [33, 50] on span "Competitors" at bounding box center [32, 50] width 35 height 5
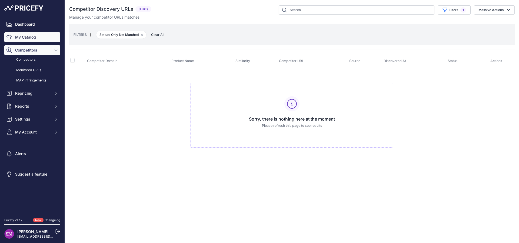
click at [28, 35] on link "My Catalog" at bounding box center [32, 37] width 56 height 10
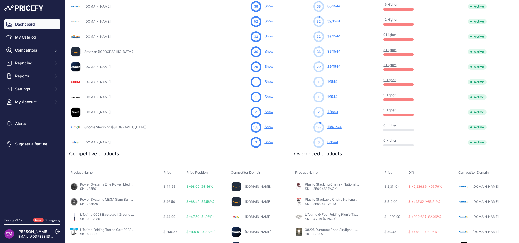
scroll to position [219, 0]
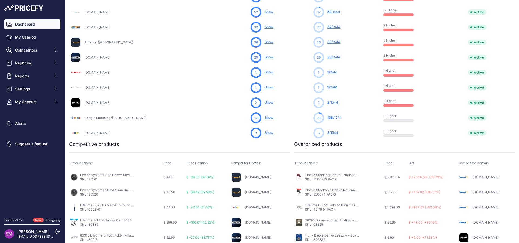
click at [327, 119] on link "138 /1544" at bounding box center [334, 118] width 14 height 4
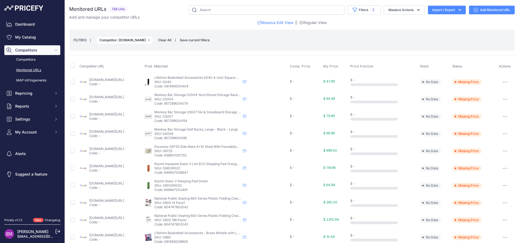
click at [123, 80] on link "google.com/shopping/product/5486547604128667806?gl=us&prds=scoring:p" at bounding box center [106, 80] width 35 height 4
click at [30, 59] on link "Competitors" at bounding box center [32, 59] width 56 height 9
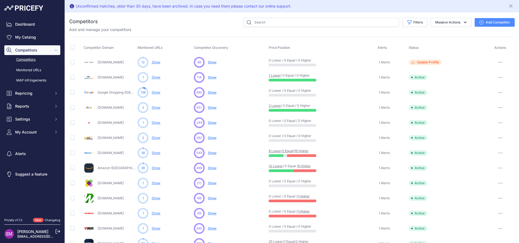
click at [495, 61] on button "button" at bounding box center [500, 63] width 11 height 8
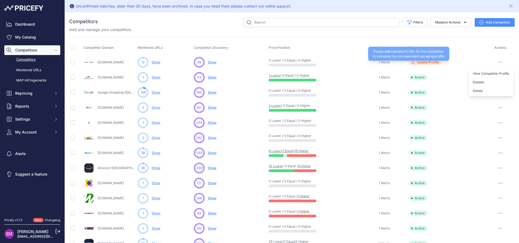
click at [428, 61] on span "Update Profile" at bounding box center [428, 62] width 22 height 4
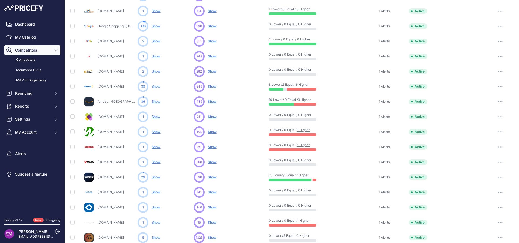
scroll to position [73, 0]
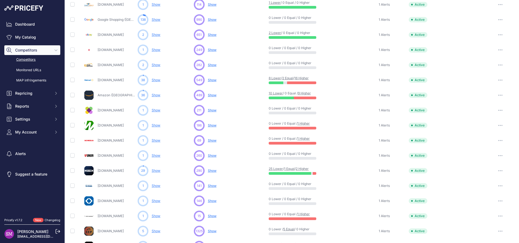
click at [305, 169] on link "2 Higher" at bounding box center [302, 169] width 13 height 4
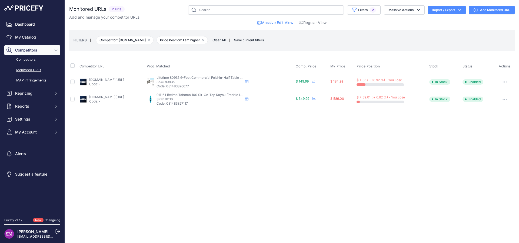
click at [121, 78] on link "[DOMAIN_NAME][URL]" at bounding box center [106, 80] width 35 height 4
click at [507, 83] on button "button" at bounding box center [504, 82] width 11 height 8
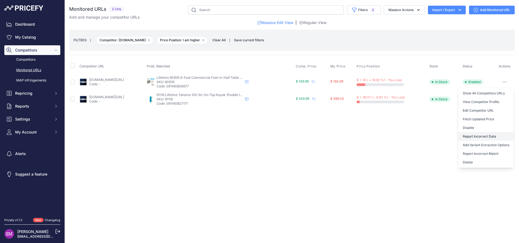
click at [475, 138] on button "Report Incorrect Data" at bounding box center [485, 136] width 55 height 9
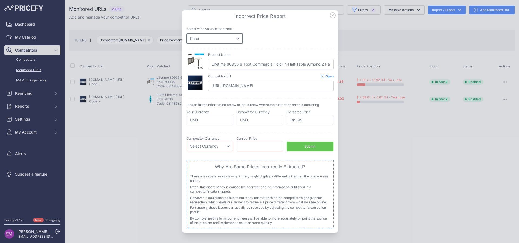
click at [186, 33] on select "Price Stock" at bounding box center [214, 38] width 56 height 10
select select "stock"
click option "Stock" at bounding box center [0, 0] width 0 height 0
click at [211, 120] on input "In Stock" at bounding box center [209, 120] width 47 height 10
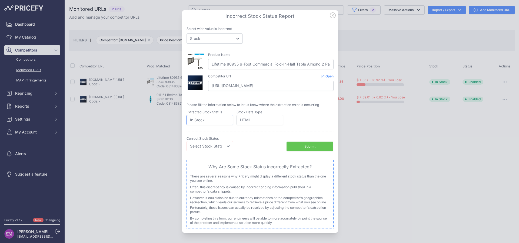
click at [211, 120] on input "In Stock" at bounding box center [209, 120] width 47 height 10
click at [186, 141] on select "Select Stock Status Out of Stock In Stock" at bounding box center [209, 146] width 47 height 10
select select "out_of_stock"
click option "Out of Stock" at bounding box center [0, 0] width 0 height 0
click at [306, 147] on div "Submit" at bounding box center [309, 146] width 11 height 5
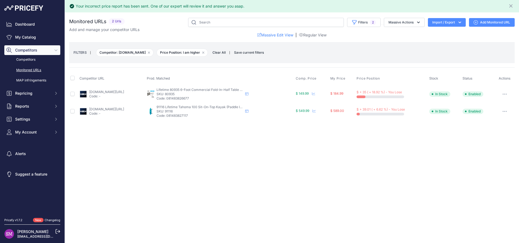
click at [124, 110] on link "lifetime.com/lifetime-90816g-tahoma-100-sit-on-top-kayak-paddle-included?prirul…" at bounding box center [106, 109] width 35 height 4
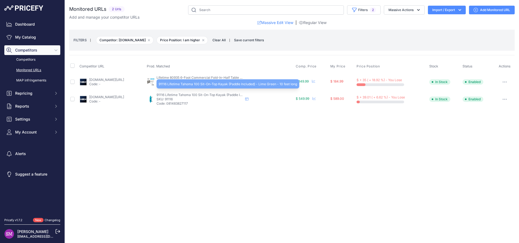
click at [198, 93] on td "91116 Lifetime Tahoma 100 Sit-On-Top Kayak (Paddle Included) - Lime Green - 10 …" at bounding box center [220, 99] width 149 height 17
click at [193, 96] on span "91116 Lifetime Tahoma 100 Sit-On-Top Kayak (Paddle Included) - Lime Green - 10 …" at bounding box center [225, 95] width 138 height 4
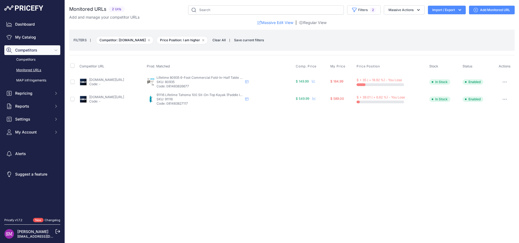
click at [124, 96] on link "lifetime.com/lifetime-90816g-tahoma-100-sit-on-top-kayak-paddle-included?prirul…" at bounding box center [106, 97] width 35 height 4
click at [193, 100] on p "SKU: 91116" at bounding box center [199, 99] width 86 height 4
copy p "91116"
click at [122, 96] on link "lifetime.com/lifetime-90816g-tahoma-100-sit-on-top-kayak-paddle-included?prirul…" at bounding box center [106, 97] width 35 height 4
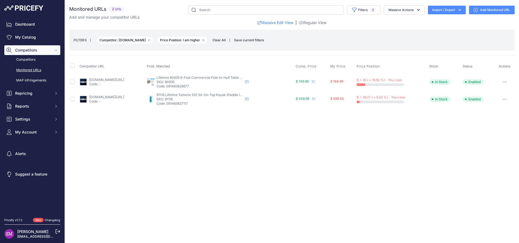
click at [504, 99] on icon "button" at bounding box center [504, 99] width 4 height 1
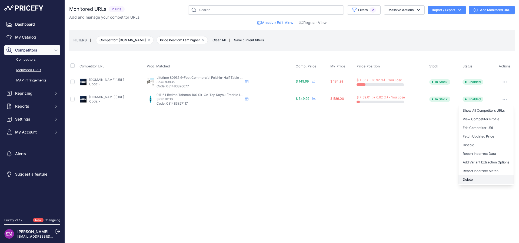
click at [467, 179] on button "Delete" at bounding box center [485, 180] width 55 height 9
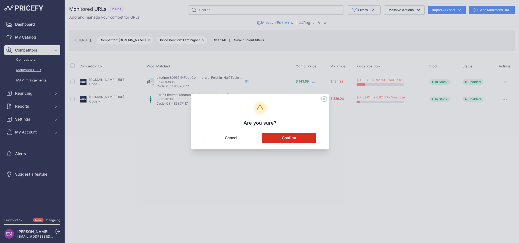
click at [285, 137] on button "Confirm" at bounding box center [288, 138] width 55 height 10
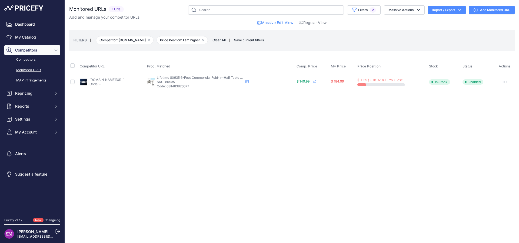
click at [26, 59] on link "Competitors" at bounding box center [32, 59] width 56 height 9
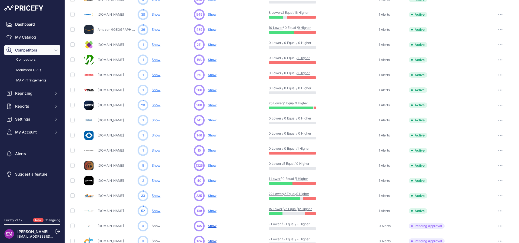
scroll to position [146, 0]
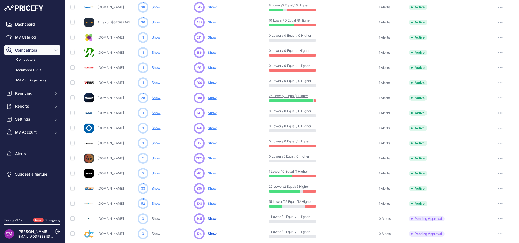
click at [307, 190] on div at bounding box center [309, 191] width 13 height 3
click at [305, 184] on td "22 Lower / 2 Equal / 9 Higher" at bounding box center [321, 188] width 109 height 15
click at [304, 185] on div "22 Lower / 2 Equal / 9 Higher" at bounding box center [322, 189] width 107 height 8
click at [303, 186] on link "9 Higher" at bounding box center [302, 187] width 13 height 4
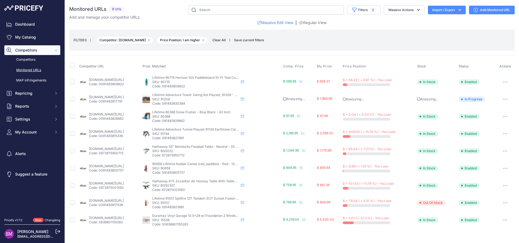
click at [124, 148] on link "[DOMAIN_NAME][URL]" at bounding box center [106, 149] width 35 height 4
drag, startPoint x: 194, startPoint y: 203, endPoint x: 183, endPoint y: 203, distance: 11.3
click at [183, 203] on p "SKU: 91051" at bounding box center [195, 203] width 86 height 4
copy p "91051"
click at [107, 200] on link "kitsuperstore.com/sit-on-top-kayaks/7903-lifetime-spitfire-12t-tandem-with-padd…" at bounding box center [106, 201] width 35 height 4
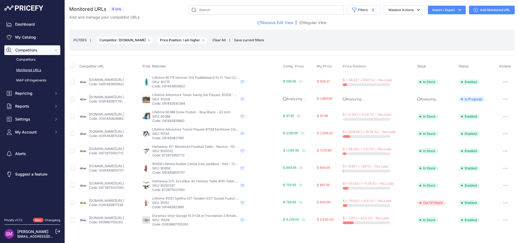
click at [506, 201] on button "button" at bounding box center [504, 203] width 11 height 8
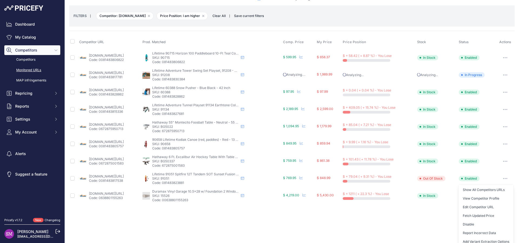
scroll to position [45, 0]
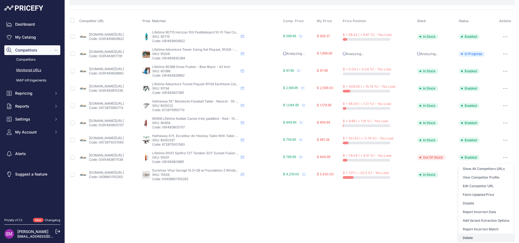
click at [464, 238] on button "Delete" at bounding box center [485, 238] width 55 height 9
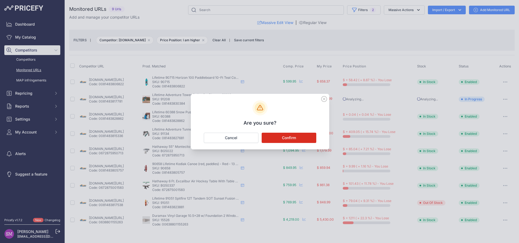
click at [290, 137] on button "Confirm" at bounding box center [288, 138] width 55 height 10
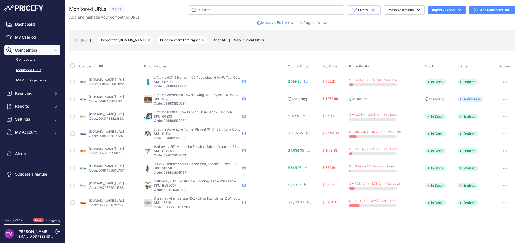
click at [121, 202] on link "kitsuperstore.com/garages/599-duramax-10x29-vinyl-garage-kit-15526.html?prirule…" at bounding box center [106, 201] width 35 height 4
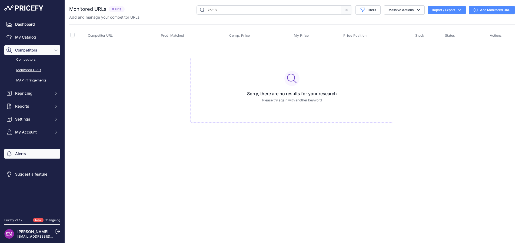
click at [19, 154] on link "Alerts" at bounding box center [32, 154] width 56 height 10
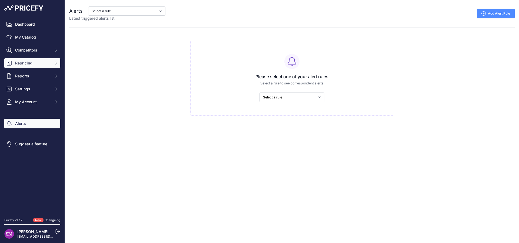
click at [22, 63] on span "Repricing" at bounding box center [32, 63] width 35 height 5
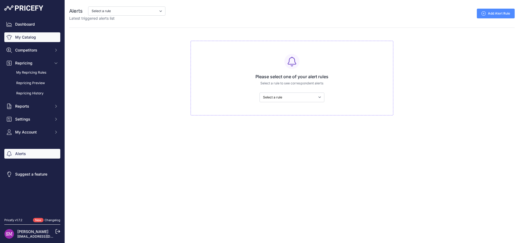
click at [35, 40] on link "My Catalog" at bounding box center [32, 37] width 56 height 10
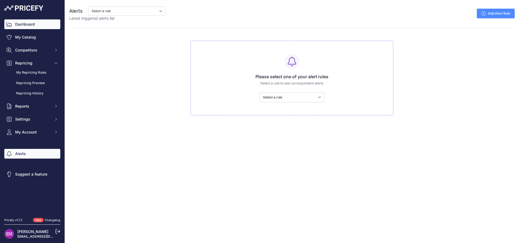
click at [28, 24] on link "Dashboard" at bounding box center [32, 24] width 56 height 10
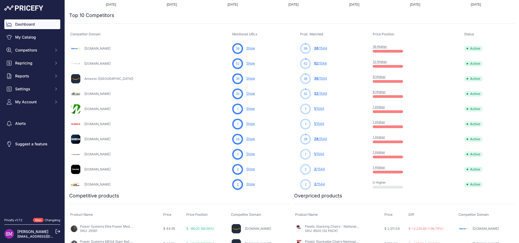
scroll to position [170, 0]
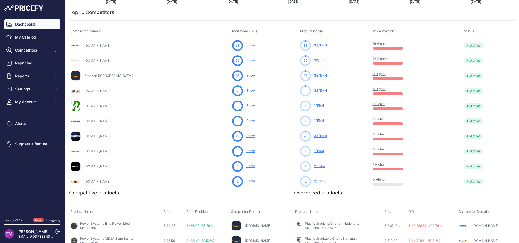
click at [95, 167] on link "[DOMAIN_NAME]" at bounding box center [97, 167] width 26 height 4
click at [102, 90] on link "[DOMAIN_NAME]" at bounding box center [97, 91] width 26 height 4
